Goal: Transaction & Acquisition: Purchase product/service

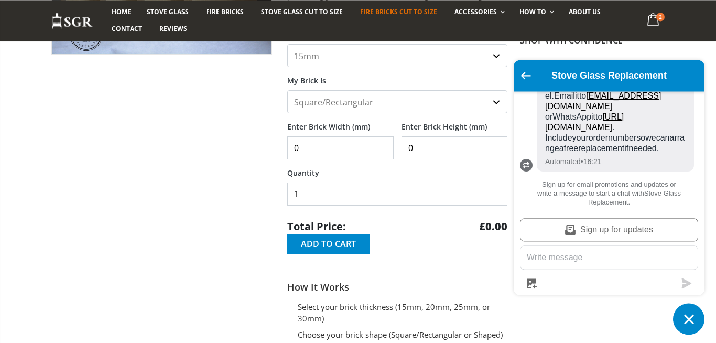
scroll to position [217, 0]
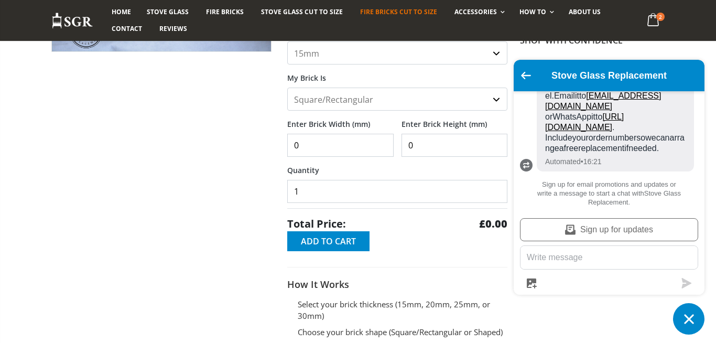
click at [339, 144] on input "0" at bounding box center [340, 145] width 106 height 23
type input "350"
type input "165"
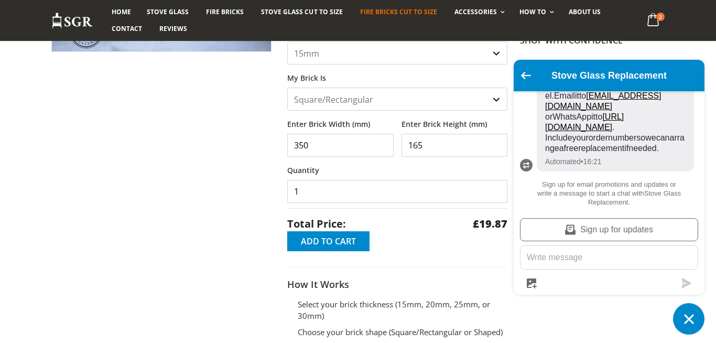
click at [287, 41] on select "15mm 20mm 25mm 30mm" at bounding box center [397, 52] width 220 height 23
click option "20mm" at bounding box center [0, 0] width 0 height 0
click at [287, 41] on select "15mm 20mm 25mm 30mm" at bounding box center [397, 52] width 220 height 23
click option "25mm" at bounding box center [0, 0] width 0 height 0
select select "30mm"
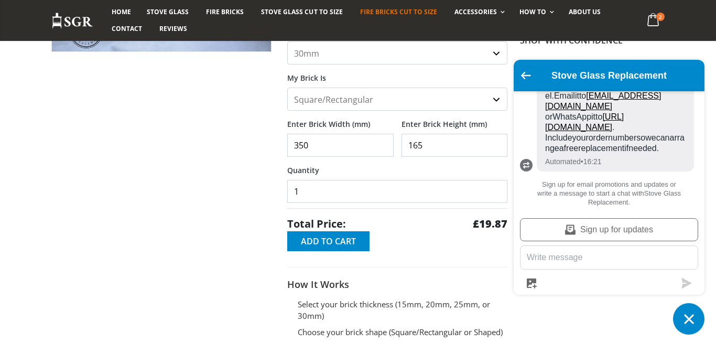
click option "30mm" at bounding box center [0, 0] width 0 height 0
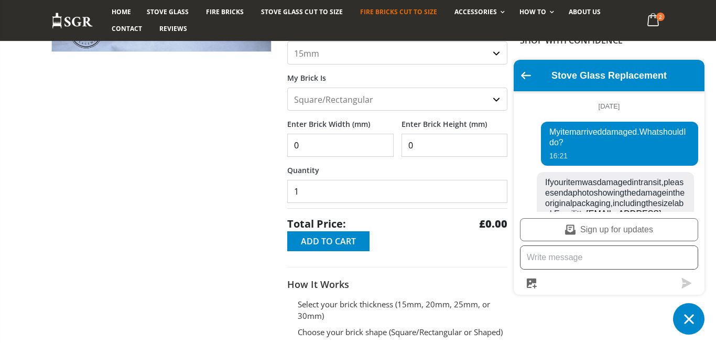
scroll to position [120, 0]
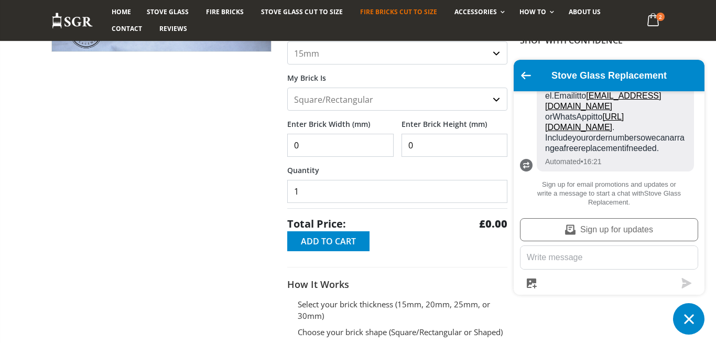
click at [287, 41] on select "15mm 20mm 25mm 30mm" at bounding box center [397, 52] width 220 height 23
select select "25mm"
click option "25mm" at bounding box center [0, 0] width 0 height 0
click at [321, 150] on input "0" at bounding box center [340, 145] width 106 height 23
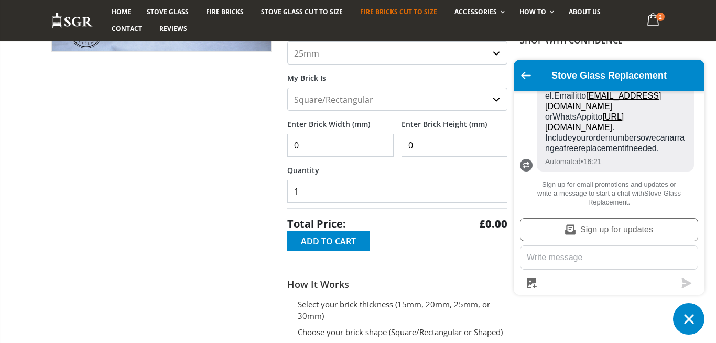
click at [321, 150] on input "0" at bounding box center [340, 145] width 106 height 23
type input "350"
type input "165"
click at [222, 153] on div at bounding box center [162, 152] width 236 height 494
click at [182, 220] on div at bounding box center [162, 152] width 236 height 494
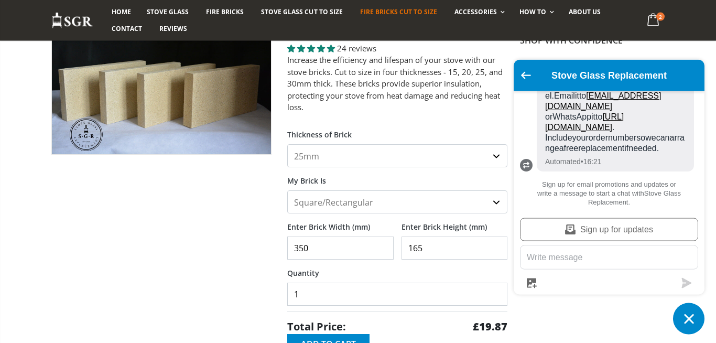
scroll to position [145, 0]
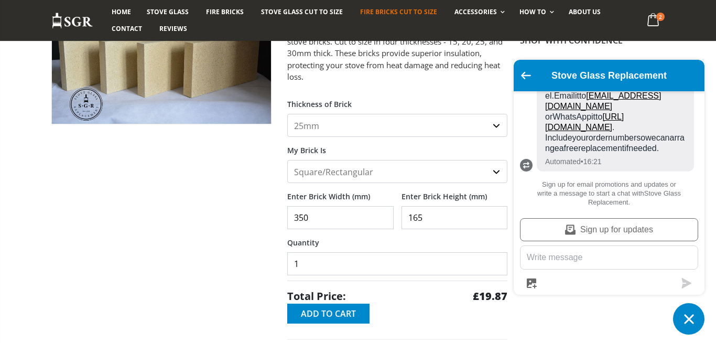
click at [330, 226] on input "350" at bounding box center [340, 217] width 106 height 23
drag, startPoint x: 330, startPoint y: 224, endPoint x: 334, endPoint y: 218, distance: 8.0
click at [330, 224] on input "350" at bounding box center [340, 217] width 106 height 23
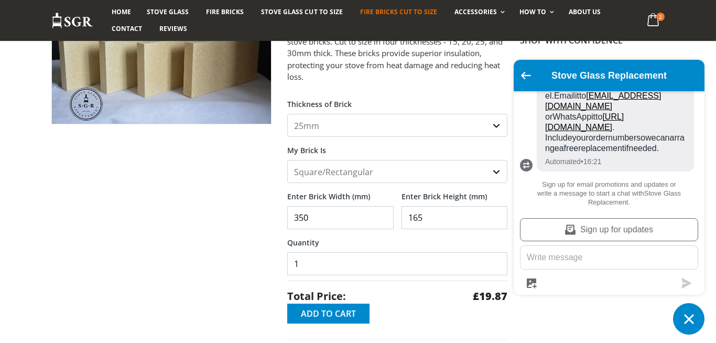
type input "1"
type input "200"
type input "220"
drag, startPoint x: 199, startPoint y: 282, endPoint x: 276, endPoint y: 141, distance: 160.7
click at [200, 280] on div at bounding box center [162, 224] width 236 height 494
